Goal: Information Seeking & Learning: Compare options

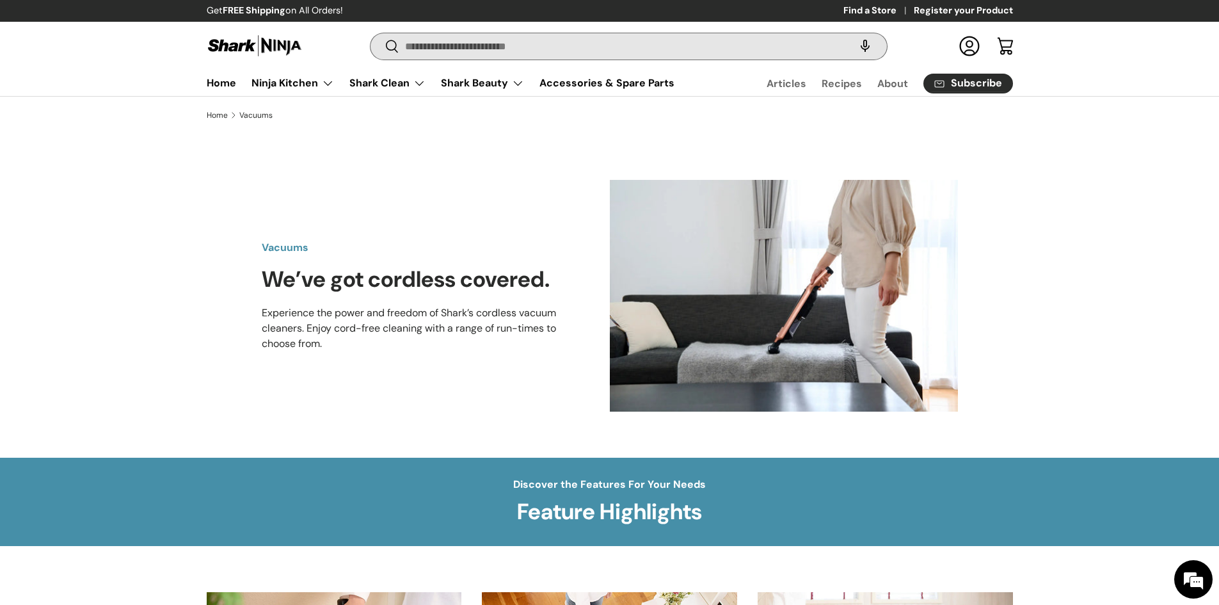
click at [417, 51] on input "Search" at bounding box center [629, 46] width 516 height 26
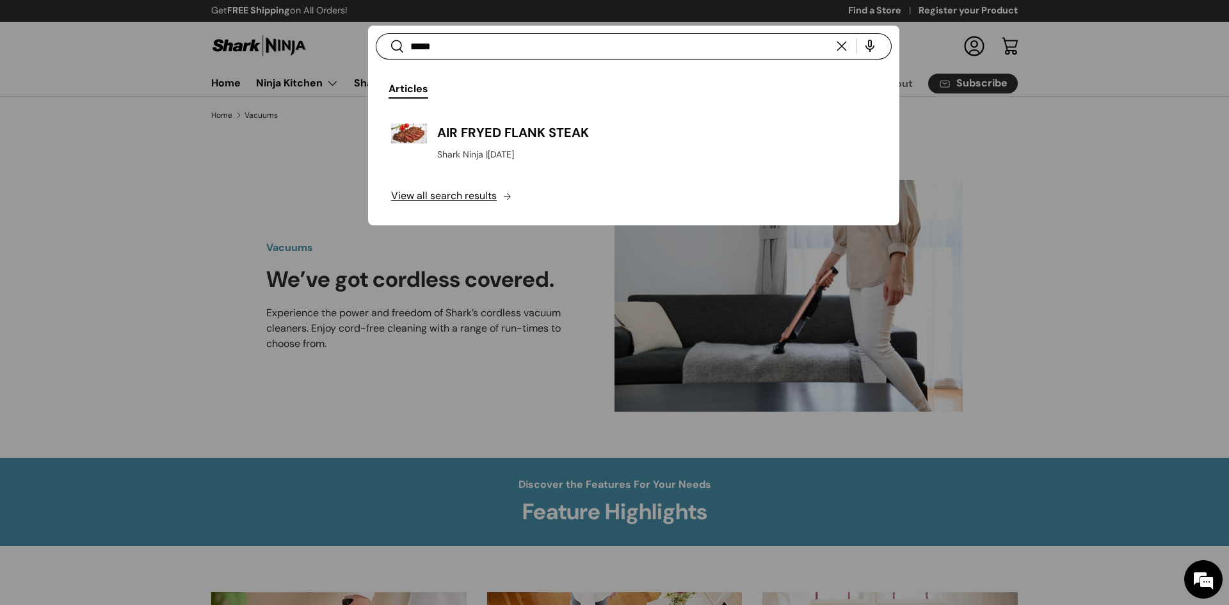
type input "*****"
click at [376, 32] on button "Search" at bounding box center [390, 47] width 29 height 30
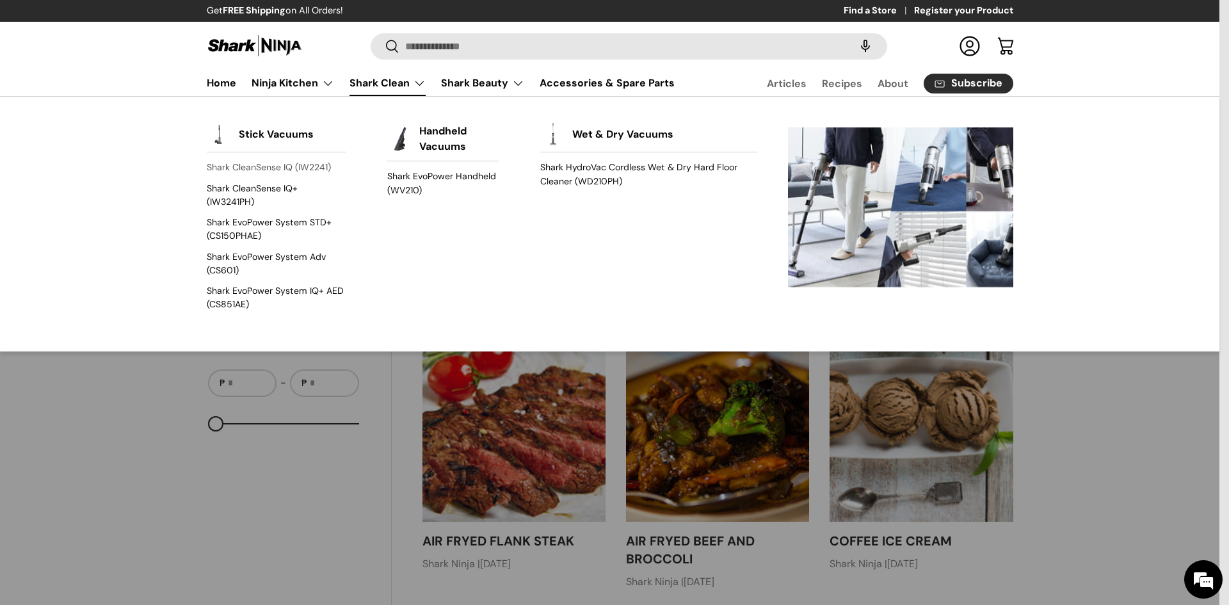
click at [276, 172] on link "Shark CleanSense IQ (IW2241)" at bounding box center [277, 167] width 140 height 20
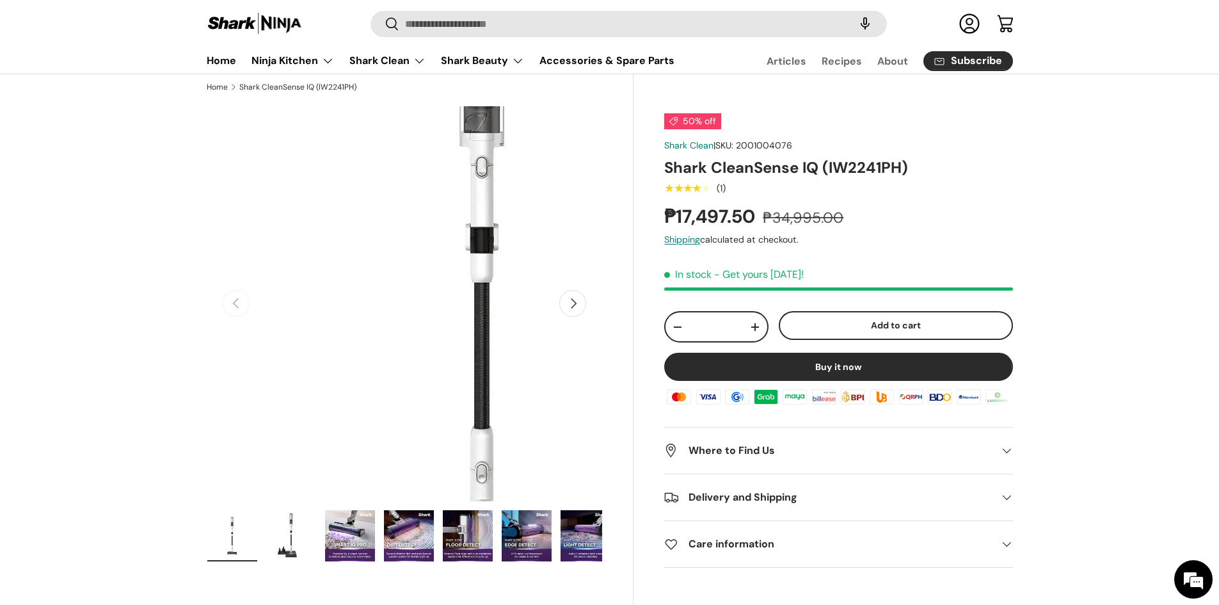
scroll to position [64, 0]
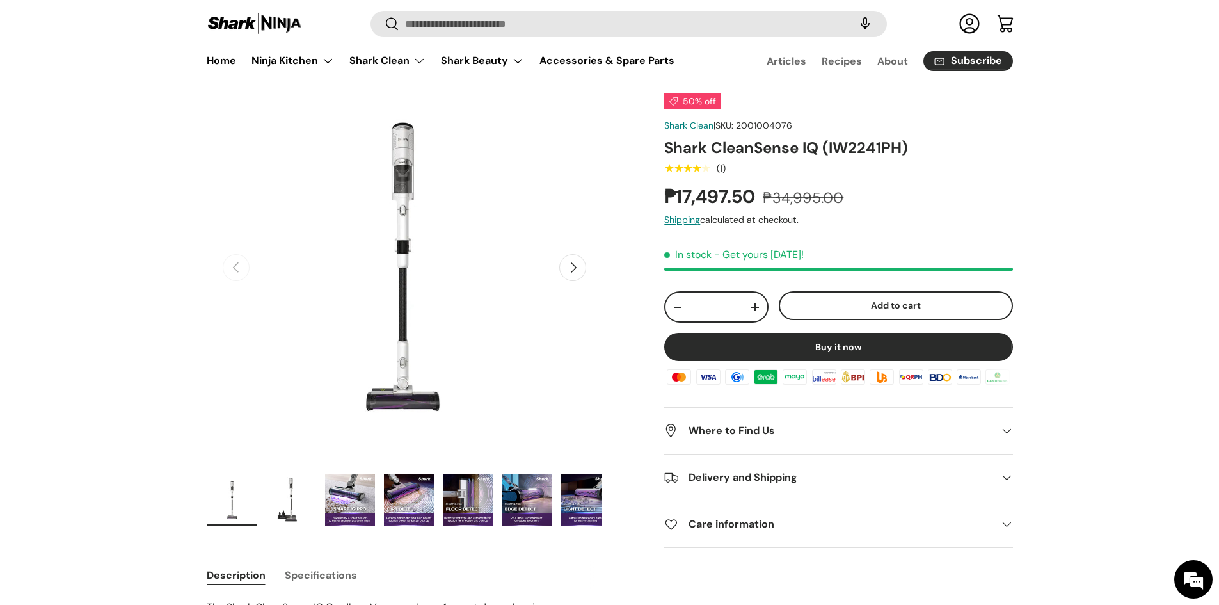
click at [572, 272] on button "Next" at bounding box center [572, 267] width 27 height 27
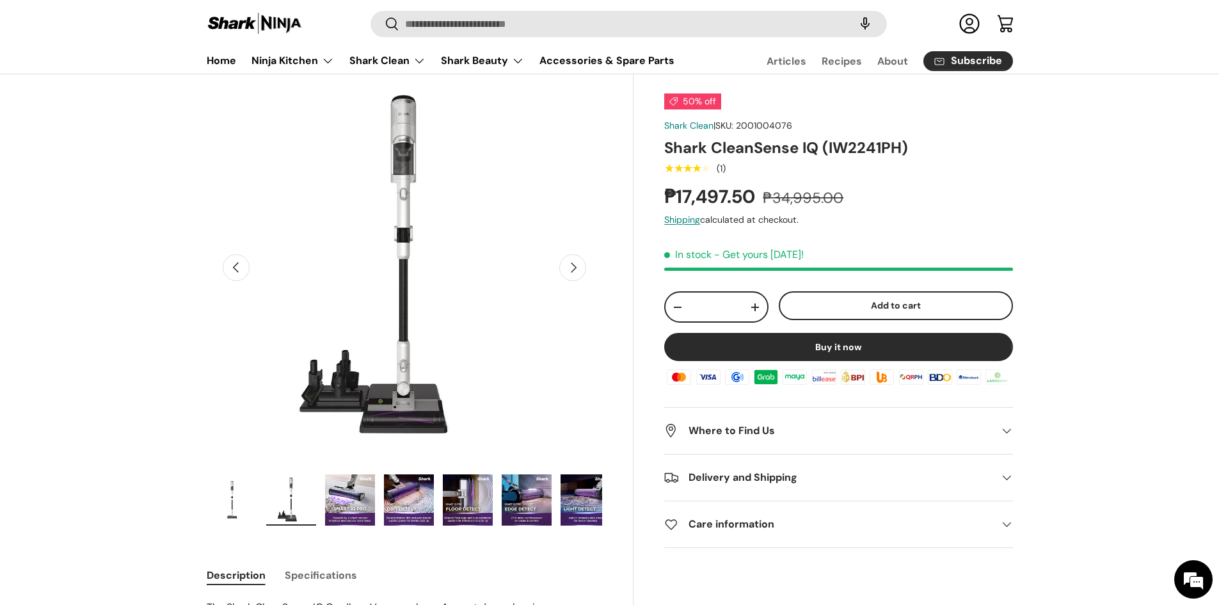
click at [572, 272] on button "Next" at bounding box center [572, 267] width 27 height 27
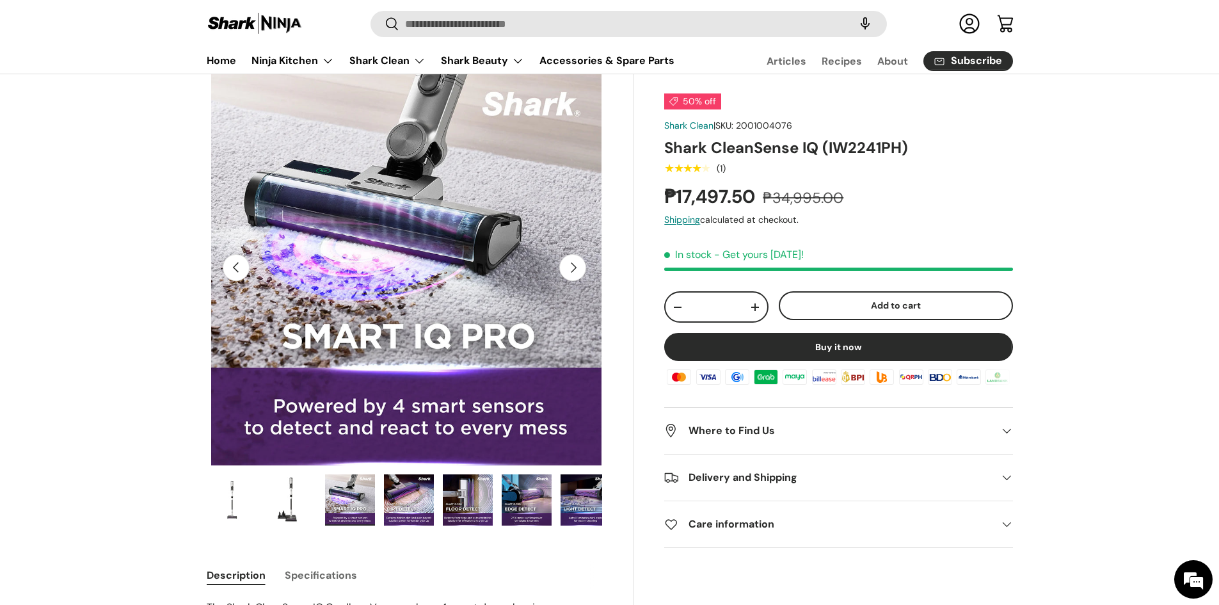
scroll to position [0, 805]
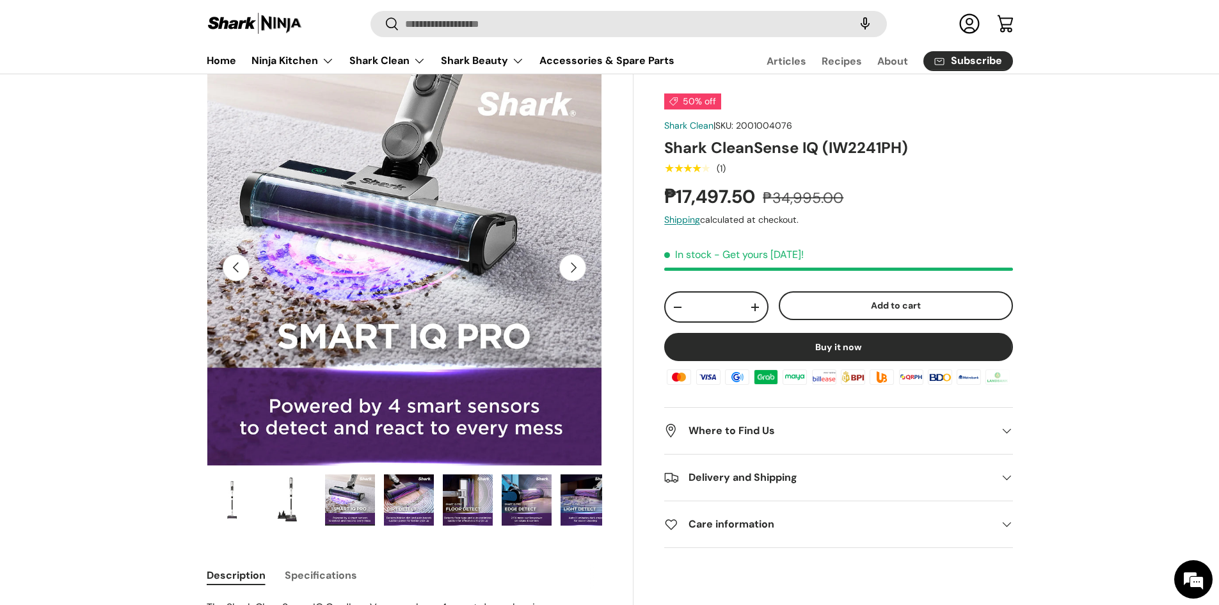
click at [574, 269] on button "Next" at bounding box center [572, 267] width 27 height 27
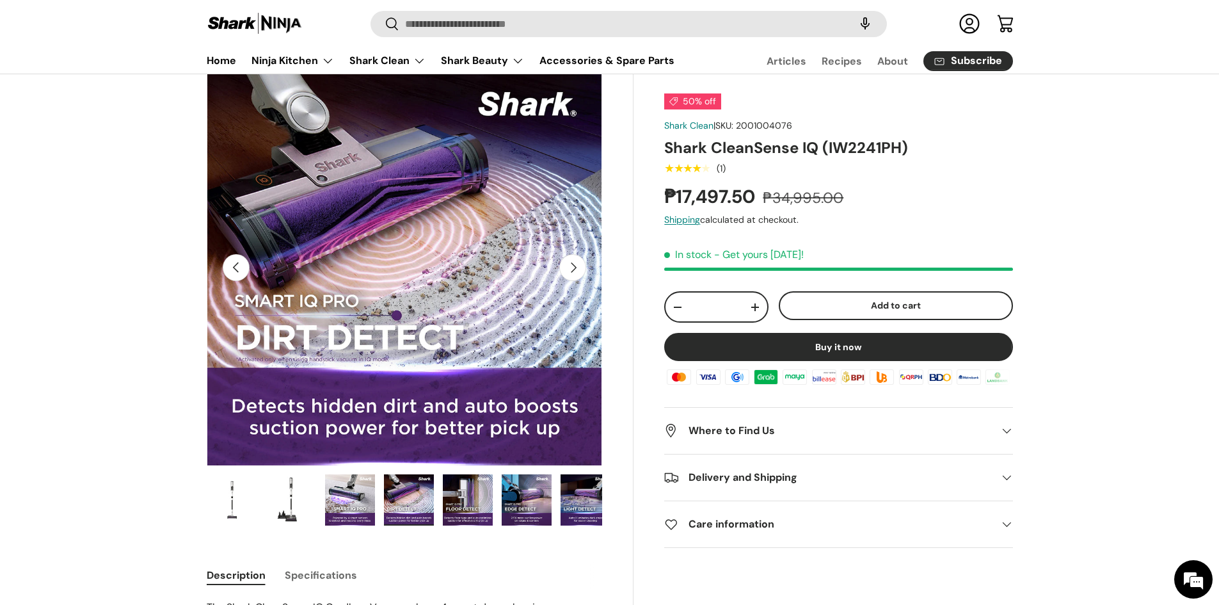
scroll to position [0, 0]
click at [996, 424] on div "Where to Find Us" at bounding box center [838, 430] width 348 height 15
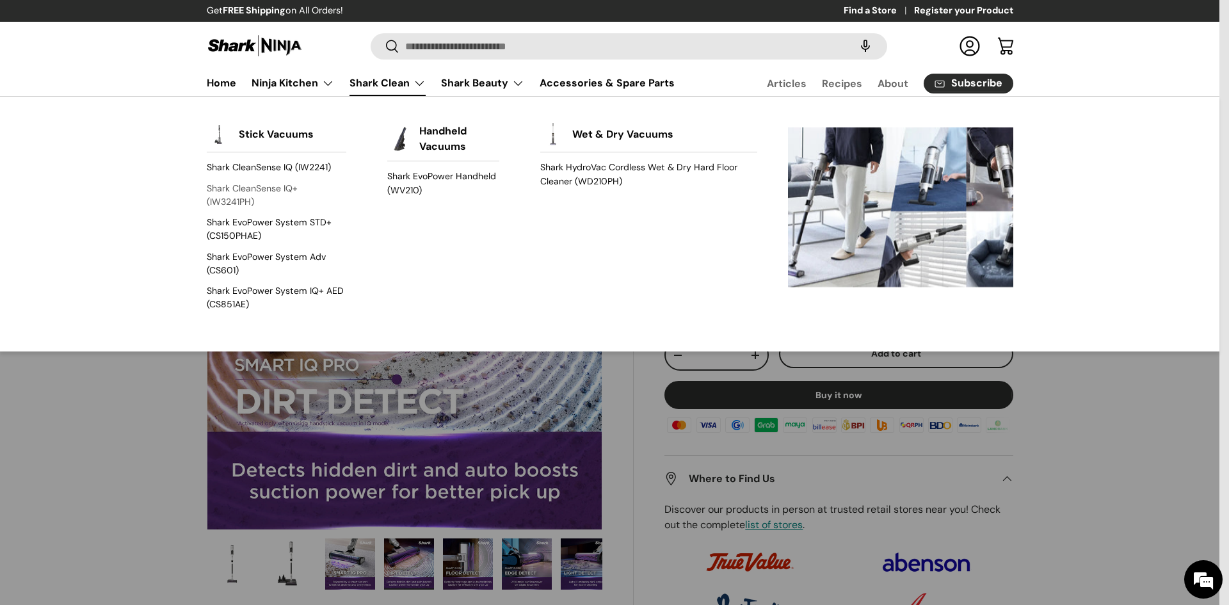
click at [232, 195] on link "Shark CleanSense IQ+ (IW3241PH)" at bounding box center [277, 195] width 140 height 34
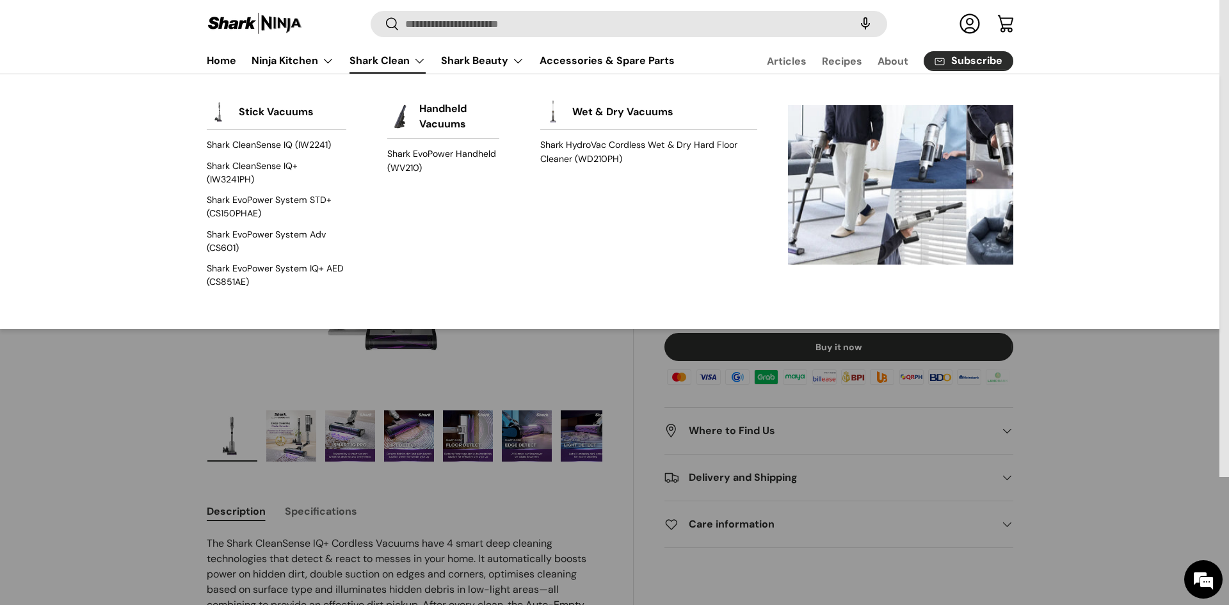
click at [409, 65] on link "Shark Clean" at bounding box center [387, 61] width 76 height 26
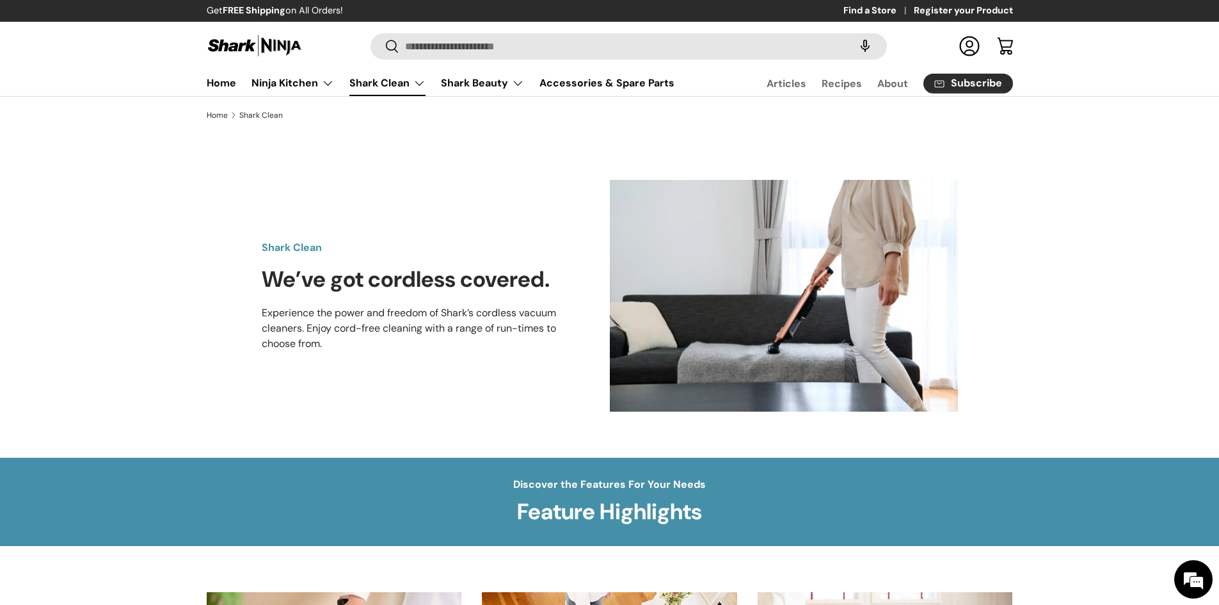
click at [409, 87] on link "Shark Clean" at bounding box center [387, 83] width 76 height 26
click at [404, 86] on link "Shark Clean" at bounding box center [387, 83] width 76 height 26
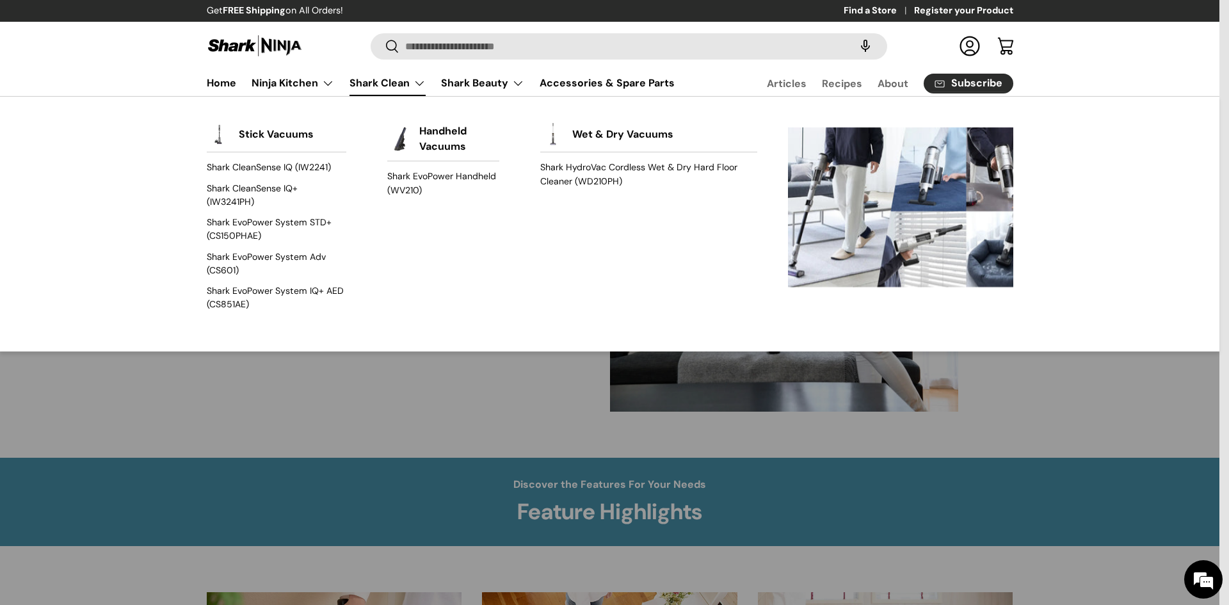
click at [394, 83] on link "Shark Clean" at bounding box center [387, 83] width 76 height 26
click at [250, 292] on link "Shark EvoPower System IQ+ AED (CS851AE)" at bounding box center [277, 298] width 140 height 34
